Goal: Transaction & Acquisition: Book appointment/travel/reservation

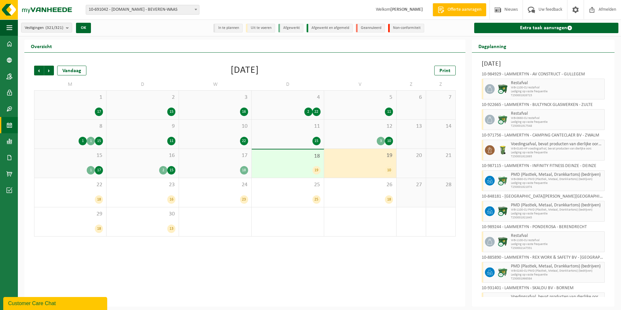
click at [353, 160] on div "19 10" at bounding box center [360, 163] width 72 height 29
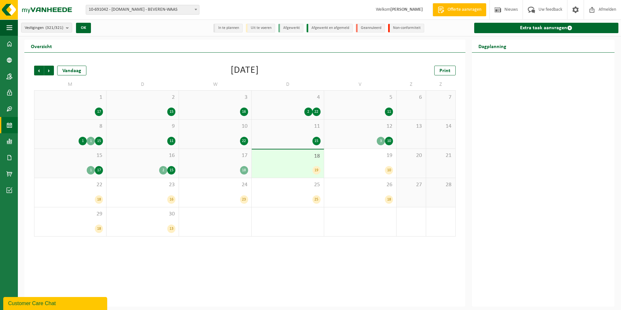
click at [286, 158] on span "18" at bounding box center [288, 156] width 66 height 7
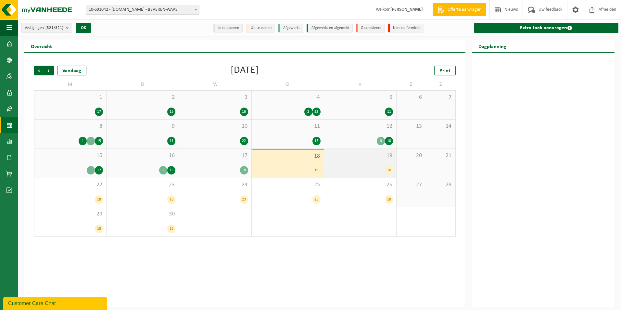
click at [372, 158] on span "19" at bounding box center [360, 155] width 66 height 7
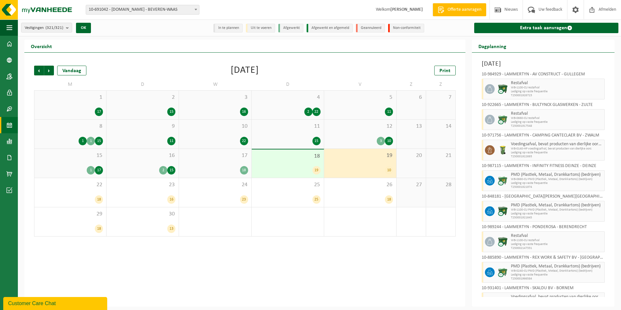
click at [369, 160] on div "19 10" at bounding box center [360, 163] width 72 height 29
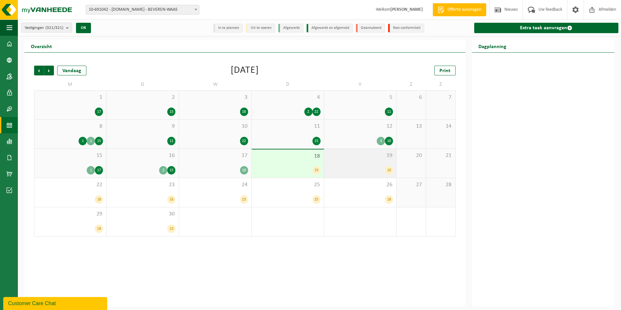
click at [345, 160] on div "19 10" at bounding box center [360, 163] width 72 height 29
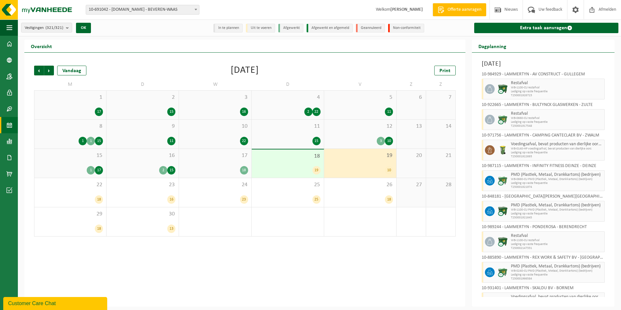
drag, startPoint x: 350, startPoint y: 169, endPoint x: 330, endPoint y: 168, distance: 20.1
click at [350, 168] on div "10" at bounding box center [360, 170] width 66 height 8
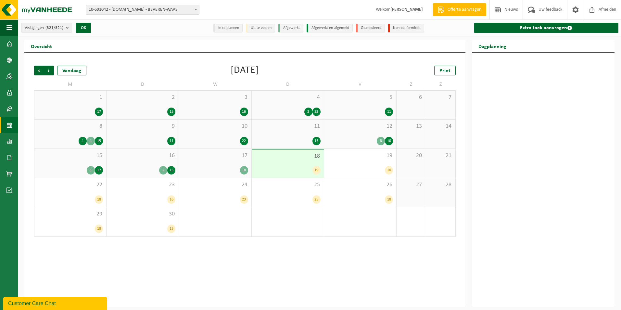
click at [293, 166] on div "19" at bounding box center [288, 170] width 66 height 8
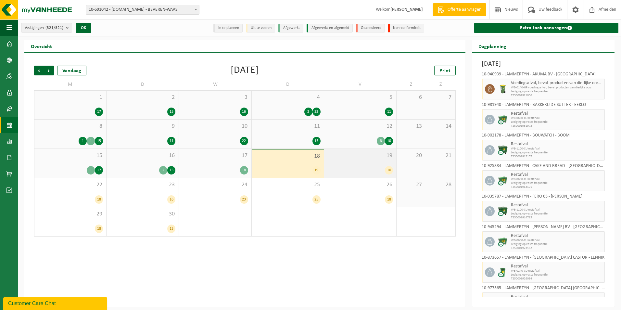
click at [353, 159] on div "19 10" at bounding box center [360, 163] width 72 height 29
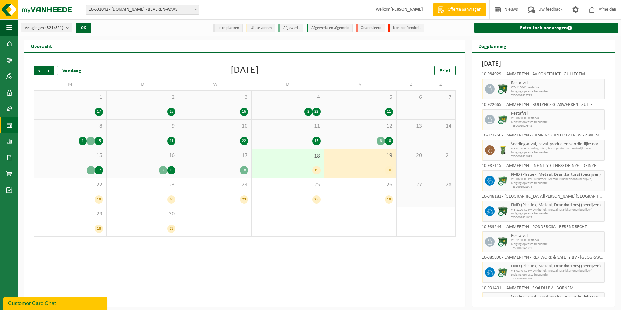
drag, startPoint x: 361, startPoint y: 166, endPoint x: 293, endPoint y: 165, distance: 68.5
click at [347, 166] on div "10" at bounding box center [360, 170] width 66 height 8
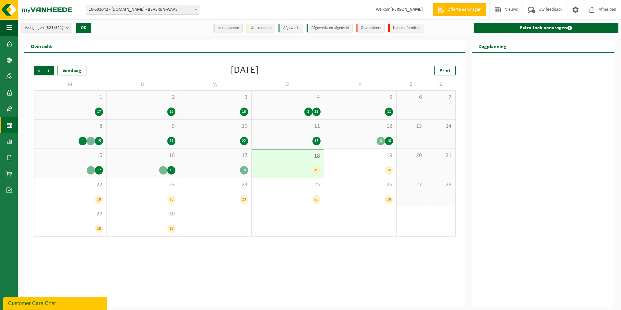
click at [304, 155] on span "18" at bounding box center [288, 156] width 66 height 7
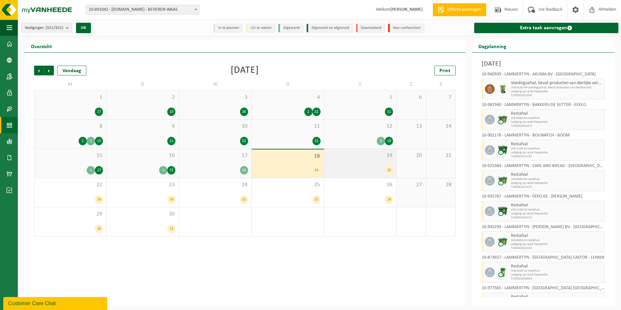
click at [380, 162] on div "19 10" at bounding box center [360, 163] width 72 height 29
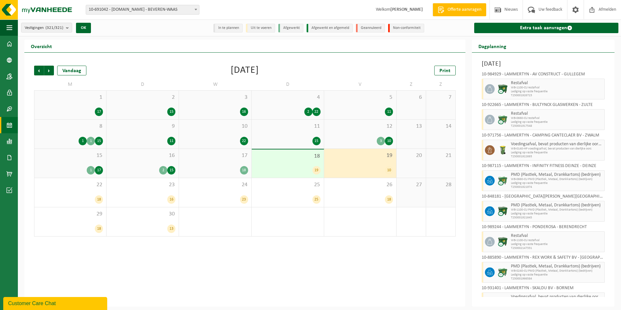
click at [289, 165] on div "18 19" at bounding box center [288, 163] width 72 height 28
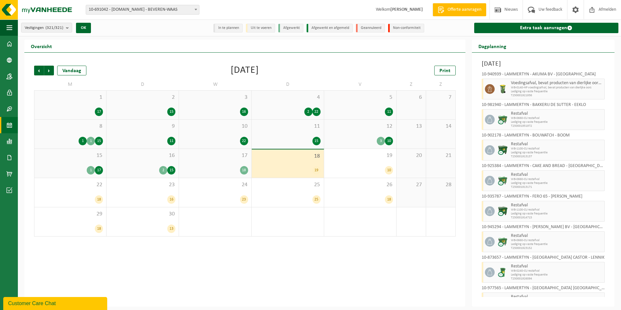
click at [224, 169] on div "18" at bounding box center [215, 170] width 66 height 8
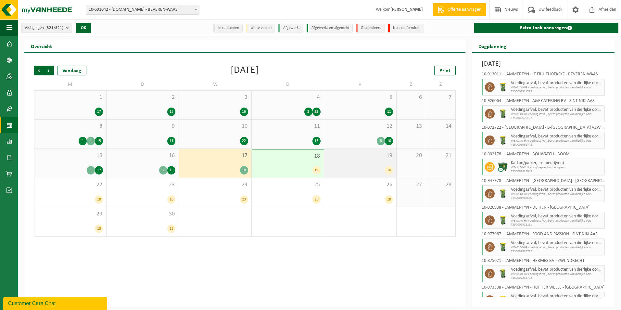
click at [374, 159] on div "19 10" at bounding box center [360, 163] width 72 height 29
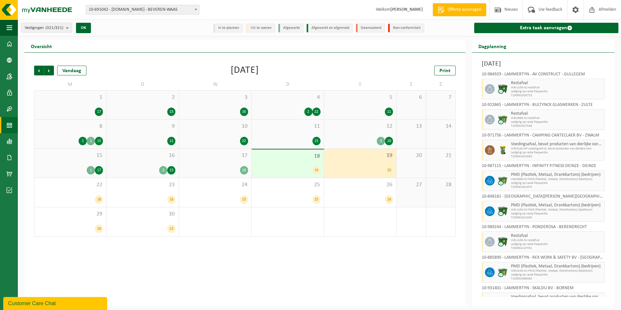
click at [375, 164] on div "19 10" at bounding box center [360, 163] width 72 height 29
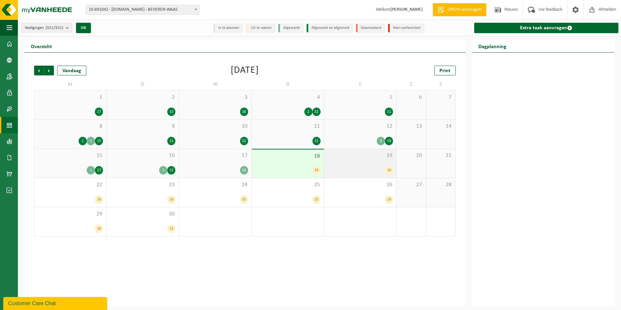
click at [368, 161] on div "19 10" at bounding box center [360, 163] width 72 height 29
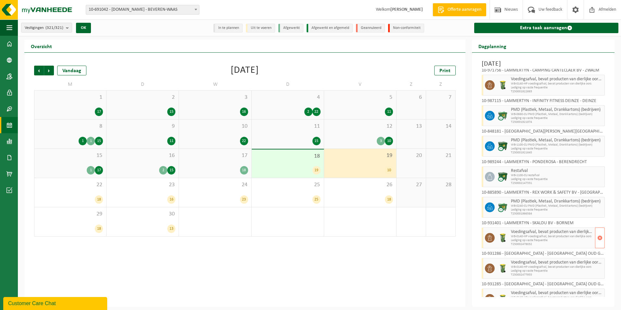
scroll to position [78, 0]
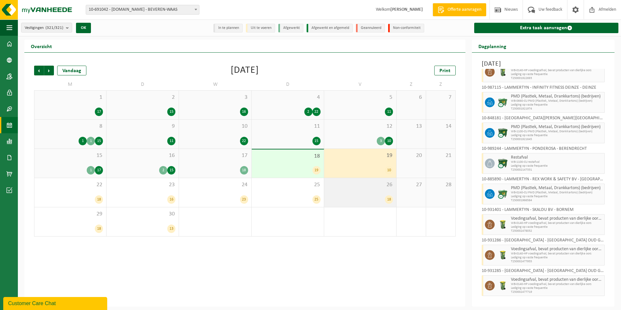
click at [379, 195] on div "26 18" at bounding box center [360, 192] width 72 height 29
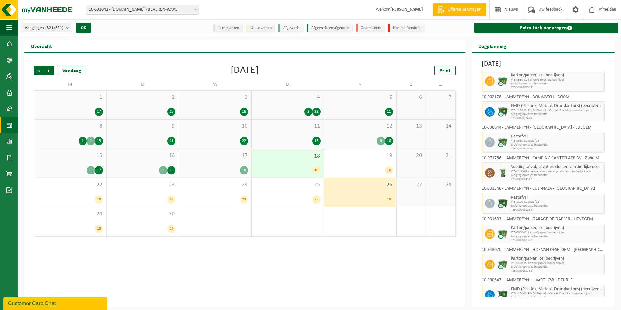
scroll to position [0, 0]
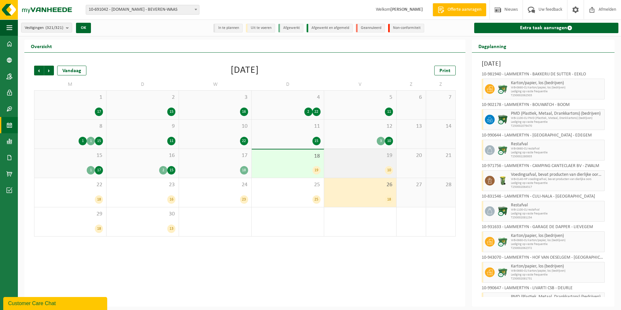
click at [377, 160] on div "19 10" at bounding box center [360, 163] width 72 height 29
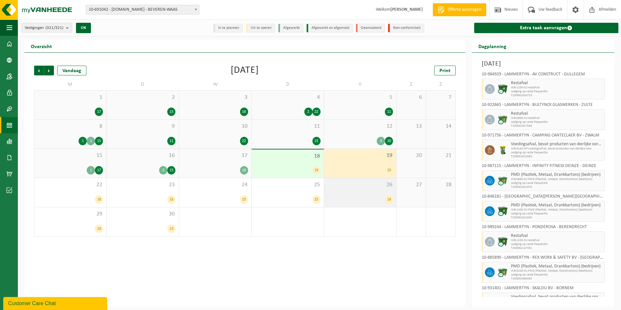
click at [346, 185] on span "26" at bounding box center [360, 184] width 66 height 7
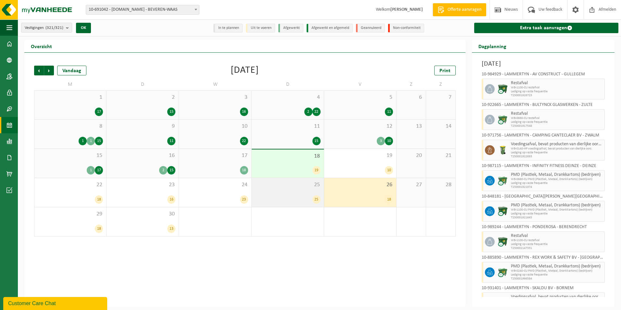
click at [289, 185] on span "25" at bounding box center [288, 184] width 66 height 7
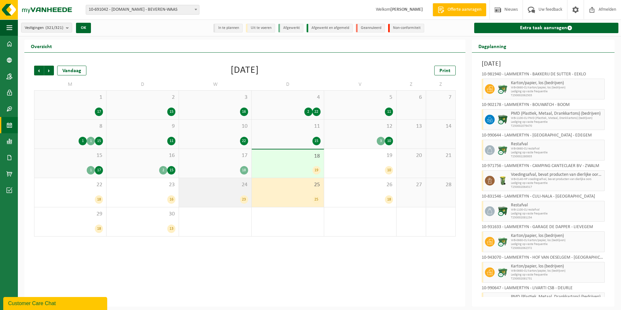
click at [186, 194] on div "24 23" at bounding box center [215, 192] width 72 height 29
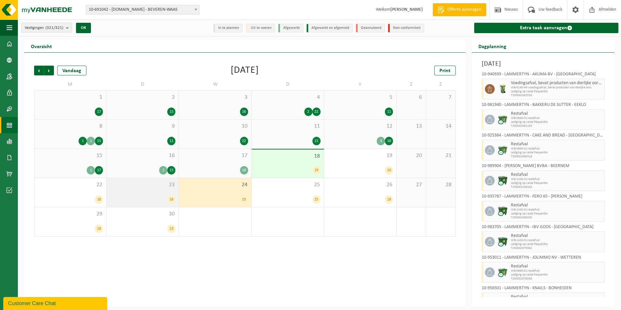
drag, startPoint x: 147, startPoint y: 191, endPoint x: 139, endPoint y: 192, distance: 7.6
click at [139, 192] on div "23 16" at bounding box center [143, 192] width 72 height 29
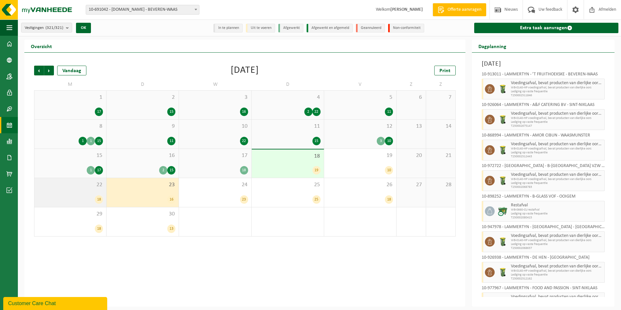
drag, startPoint x: 139, startPoint y: 192, endPoint x: 79, endPoint y: 189, distance: 60.8
click at [79, 189] on div "22 18" at bounding box center [70, 192] width 72 height 29
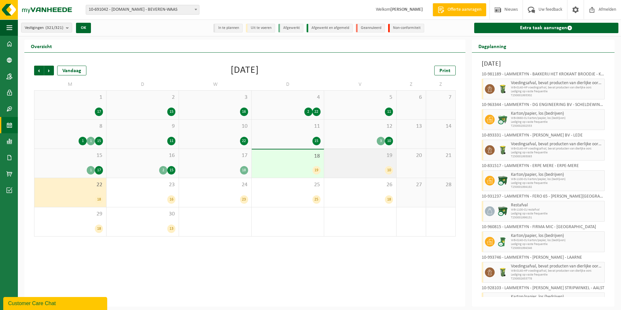
click at [376, 162] on div "19 10" at bounding box center [360, 163] width 72 height 29
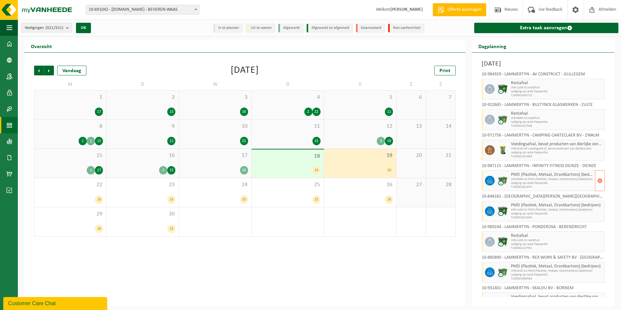
scroll to position [78, 0]
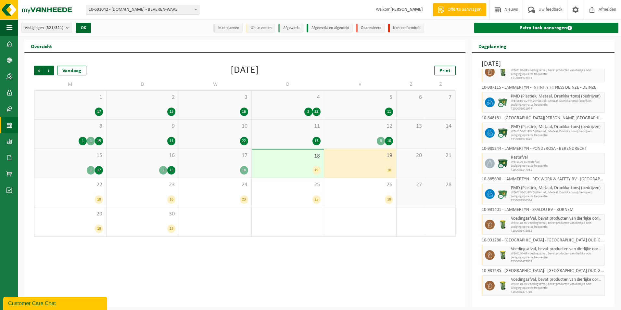
click at [560, 28] on link "Extra taak aanvragen" at bounding box center [546, 28] width 144 height 10
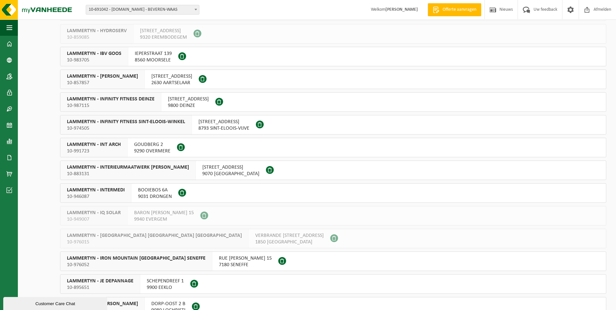
scroll to position [2949, 0]
click at [207, 78] on span at bounding box center [203, 79] width 8 height 8
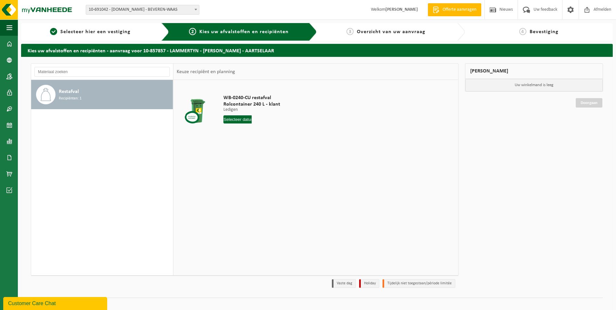
click at [243, 120] on input "text" at bounding box center [237, 119] width 29 height 8
click at [276, 177] on div "19" at bounding box center [274, 177] width 11 height 10
type input "Van 2025-09-19"
click at [241, 143] on button "In winkelmand" at bounding box center [242, 144] width 36 height 10
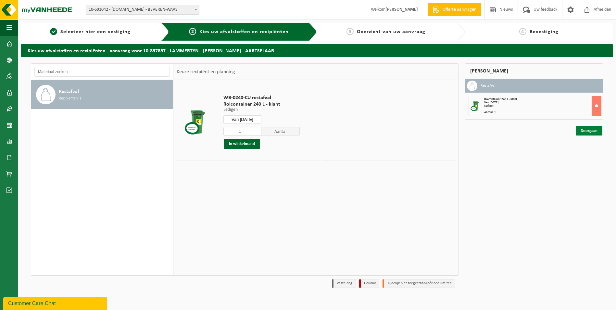
click at [591, 132] on link "Doorgaan" at bounding box center [589, 130] width 27 height 9
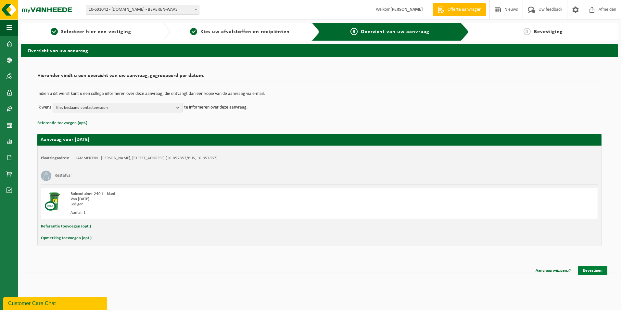
click at [594, 269] on link "Bevestigen" at bounding box center [592, 270] width 29 height 9
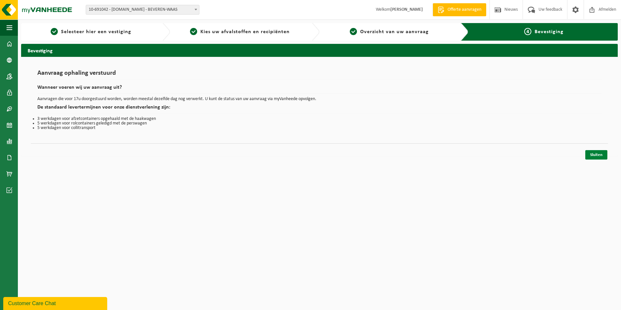
click at [598, 154] on link "Sluiten" at bounding box center [596, 154] width 22 height 9
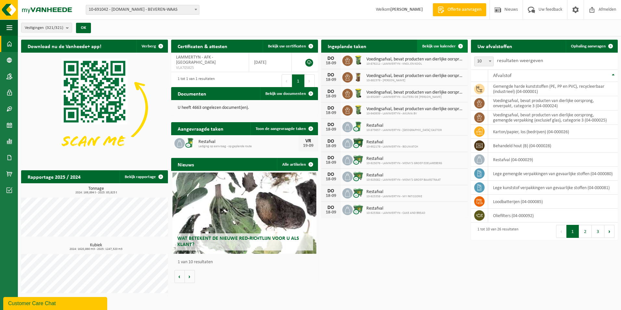
click at [439, 46] on span "Bekijk uw kalender" at bounding box center [438, 46] width 33 height 4
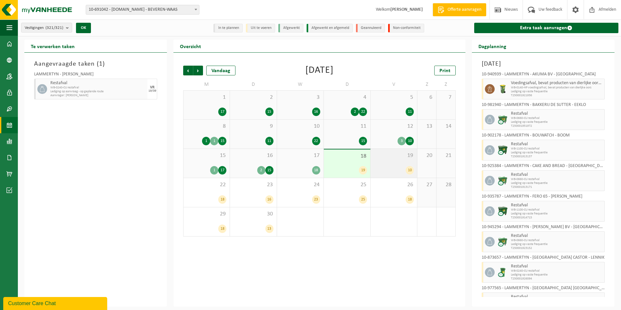
click at [392, 166] on div "10" at bounding box center [394, 170] width 40 height 8
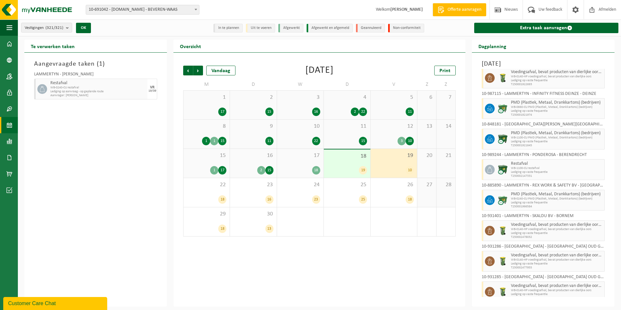
scroll to position [78, 0]
